Goal: Book appointment/travel/reservation

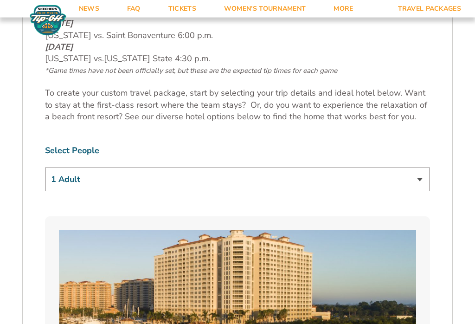
scroll to position [514, 0]
click at [424, 174] on select "1 Adult 2 Adults 3 Adults 4 Adults 2 Adults + 1 Child 2 Adults + 2 Children 2 A…" at bounding box center [237, 180] width 385 height 24
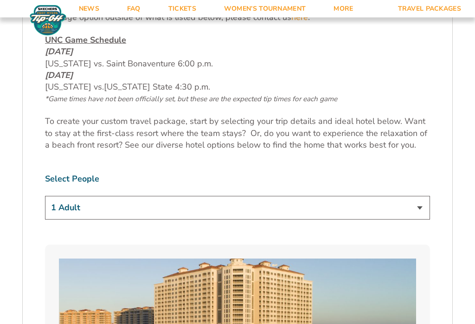
scroll to position [505, 0]
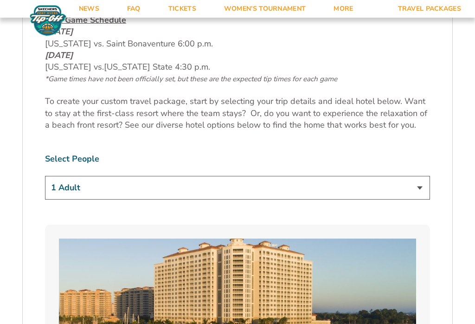
click at [350, 192] on select "1 Adult 2 Adults 3 Adults 4 Adults 2 Adults + 1 Child 2 Adults + 2 Children 2 A…" at bounding box center [237, 188] width 385 height 24
select select "2 Adults + 1 Child"
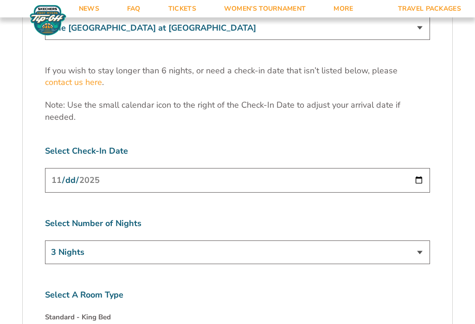
scroll to position [2885, 0]
click at [397, 240] on select "3 Nights 4 Nights 5 Nights 6 Nights" at bounding box center [237, 252] width 385 height 24
select select "4 Nights"
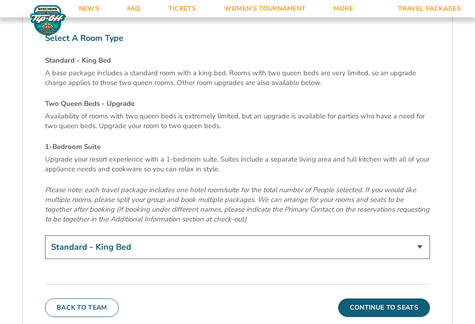
scroll to position [3141, 0]
click at [358, 235] on select "Standard - King Bed Two Queen Beds - Upgrade (+$15 per night) 1-Bedroom Suite (…" at bounding box center [237, 247] width 385 height 24
select select "1-Bedroom Suite"
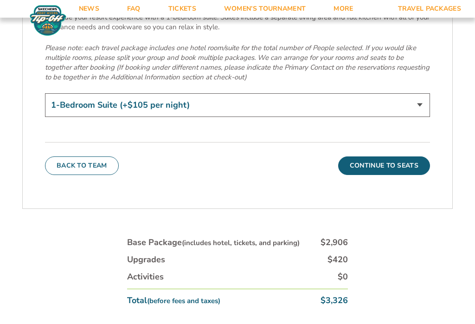
scroll to position [3284, 0]
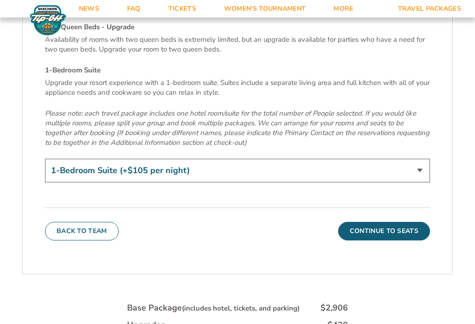
click at [417, 222] on button "Continue To Seats" at bounding box center [384, 231] width 92 height 19
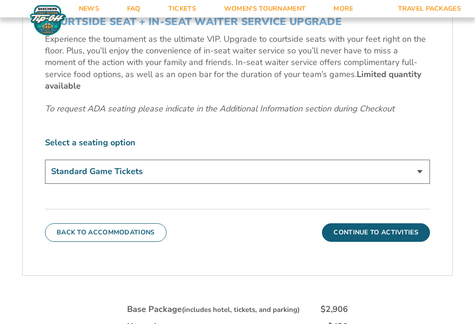
scroll to position [447, 0]
click at [417, 167] on select "Standard Game Tickets Midcourt Seat Upgrade (+$140 per person) Courtside Seat +…" at bounding box center [237, 171] width 385 height 24
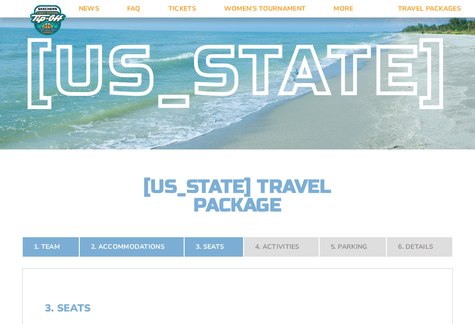
scroll to position [0, 0]
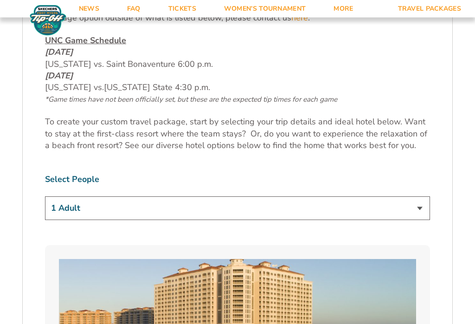
click at [307, 208] on select "1 Adult 2 Adults 3 Adults 4 Adults 2 Adults + 1 Child 2 Adults + 2 Children 2 A…" at bounding box center [237, 209] width 385 height 24
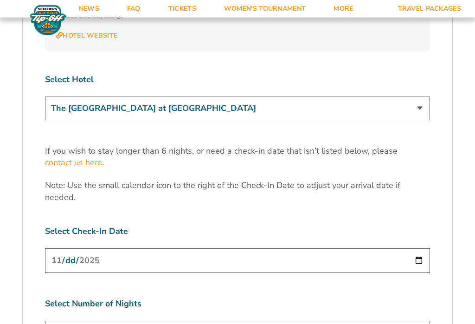
scroll to position [2804, 0]
click at [406, 249] on input "[DATE]" at bounding box center [237, 261] width 385 height 25
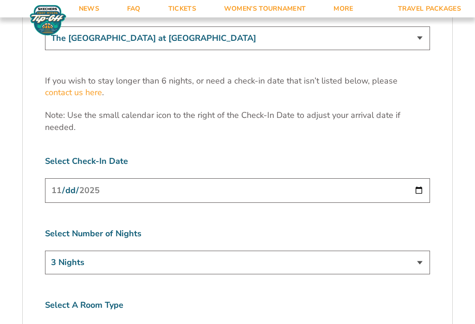
click at [401, 251] on select "3 Nights 4 Nights 5 Nights 6 Nights" at bounding box center [237, 263] width 385 height 24
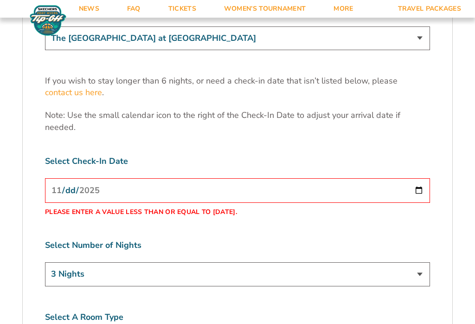
click at [377, 262] on select "3 Nights 4 Nights 5 Nights 6 Nights" at bounding box center [237, 274] width 385 height 24
click at [379, 178] on input "[DATE]" at bounding box center [237, 190] width 385 height 25
type input "[DATE]"
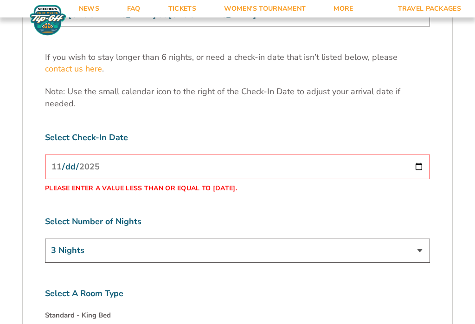
scroll to position [2898, 0]
click at [344, 239] on div "3 Nights 4 Nights 5 Nights 6 Nights" at bounding box center [237, 252] width 385 height 26
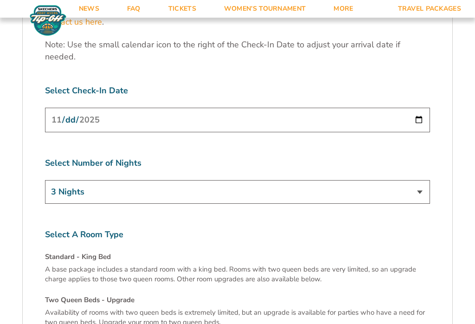
scroll to position [2923, 0]
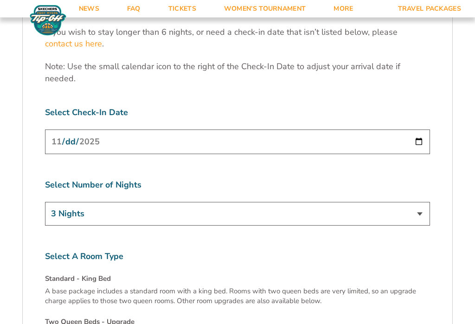
click at [411, 202] on select "3 Nights 4 Nights 5 Nights 6 Nights" at bounding box center [237, 214] width 385 height 24
select select "5 Nights"
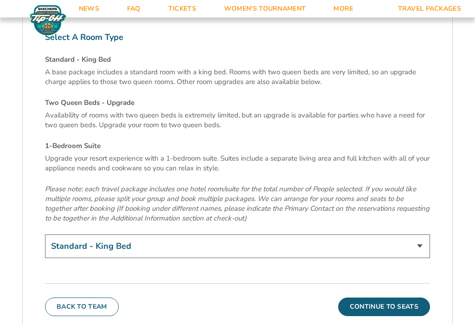
scroll to position [3143, 0]
click at [374, 234] on select "Standard - King Bed Two Queen Beds - Upgrade (+$15 per night) 1-Bedroom Suite (…" at bounding box center [237, 246] width 385 height 24
select select "1-Bedroom Suite"
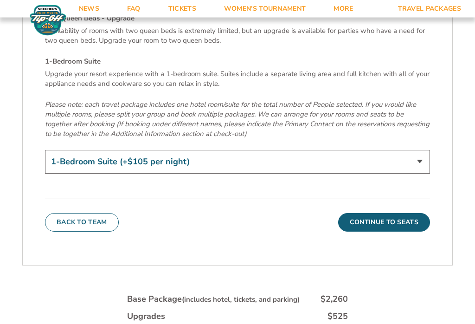
scroll to position [3226, 0]
click at [411, 213] on button "Continue To Seats" at bounding box center [384, 222] width 92 height 19
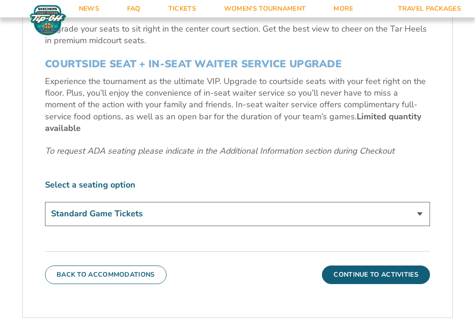
scroll to position [404, 0]
click at [417, 209] on select "Standard Game Tickets Midcourt Seat Upgrade (+$140 per person) Courtside Seat +…" at bounding box center [237, 214] width 385 height 24
click at [397, 266] on button "Continue To Activities" at bounding box center [376, 275] width 108 height 19
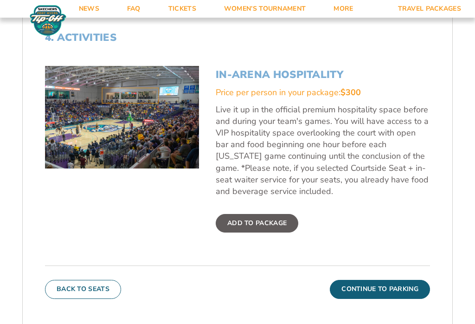
scroll to position [297, 0]
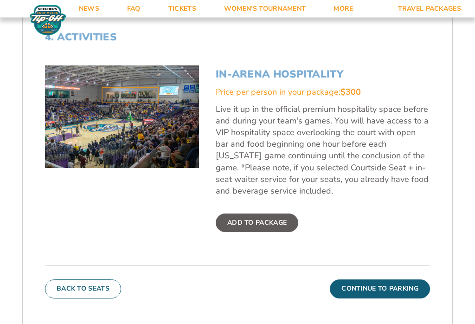
click at [392, 291] on button "Continue To Parking" at bounding box center [380, 289] width 100 height 19
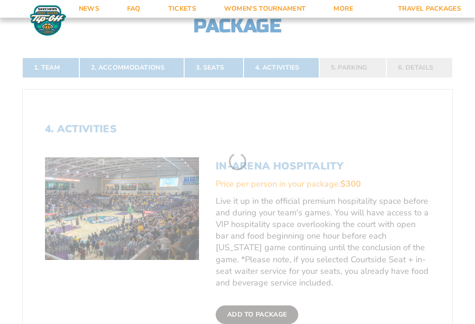
scroll to position [160, 0]
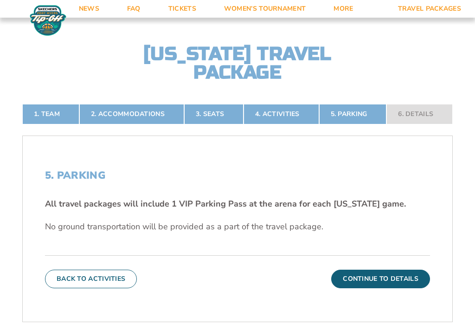
click at [400, 282] on button "Continue To Details" at bounding box center [380, 279] width 99 height 19
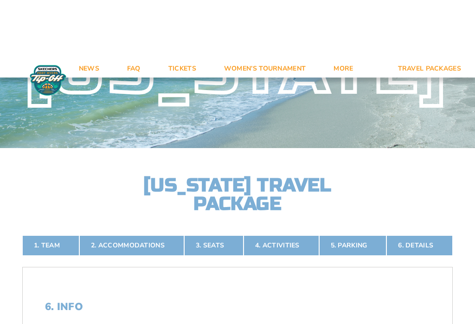
scroll to position [0, 0]
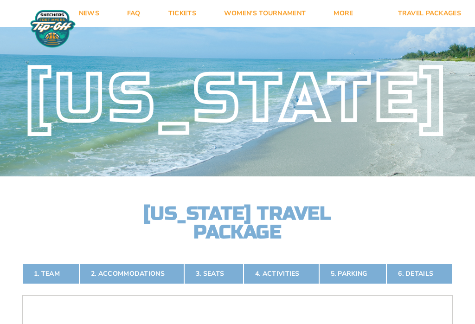
click at [186, 14] on link "Tickets" at bounding box center [183, 13] width 56 height 27
